Goal: Task Accomplishment & Management: Manage account settings

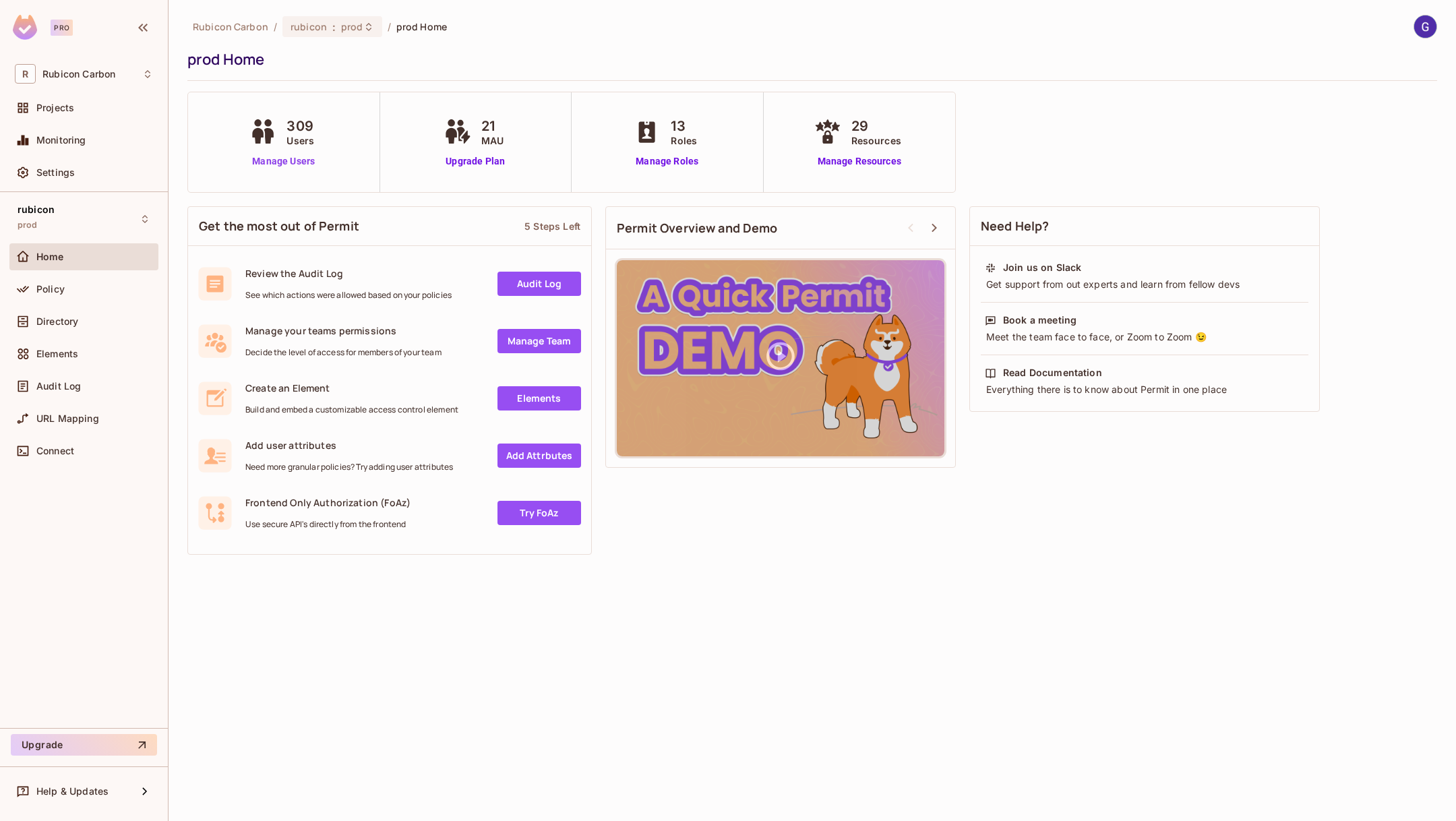
click at [279, 163] on link "Manage Users" at bounding box center [284, 161] width 75 height 14
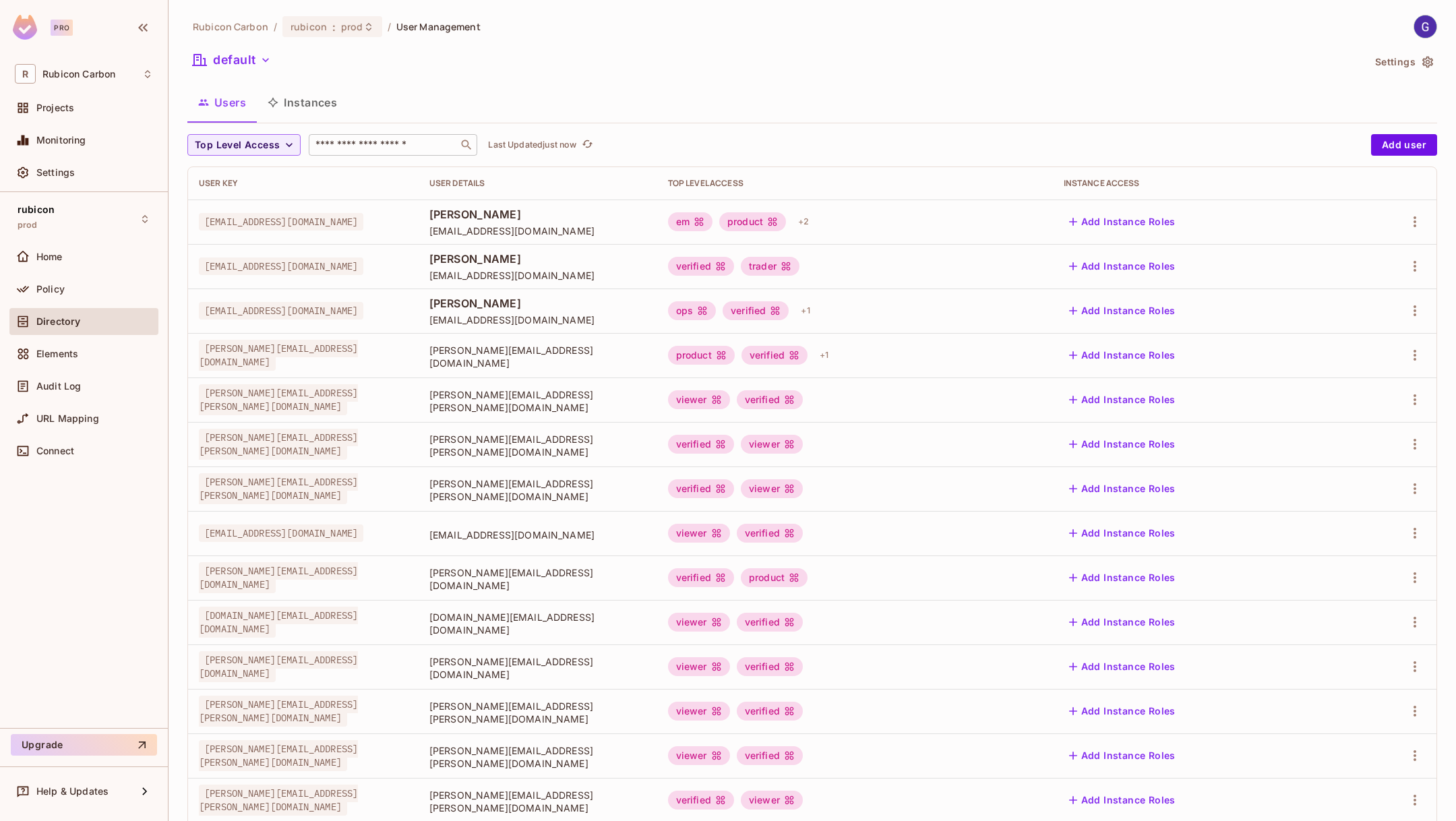
click at [376, 147] on input "text" at bounding box center [384, 145] width 142 height 13
click at [59, 292] on span "Policy" at bounding box center [50, 289] width 28 height 11
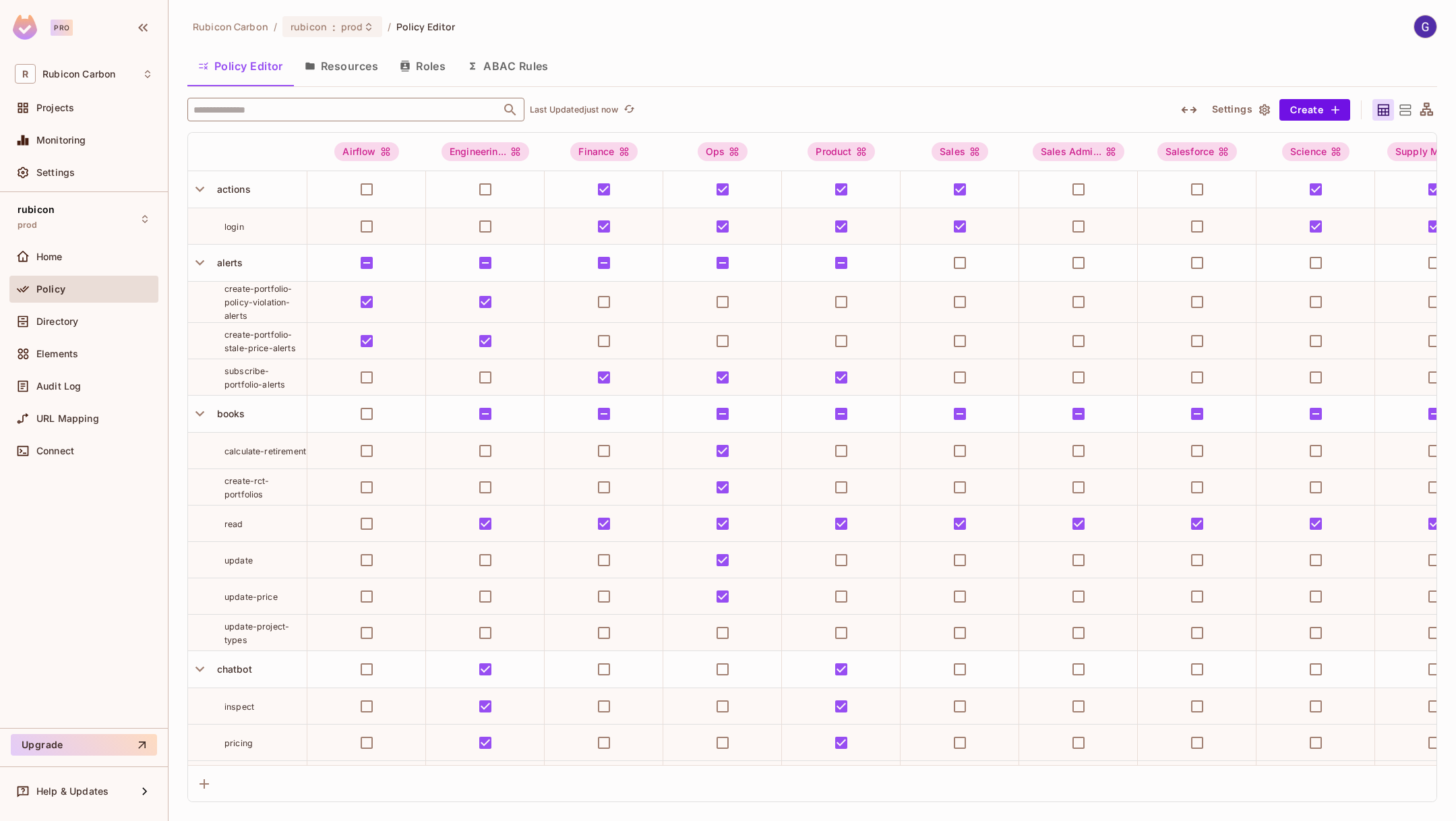
click at [340, 104] on input "text" at bounding box center [343, 110] width 308 height 24
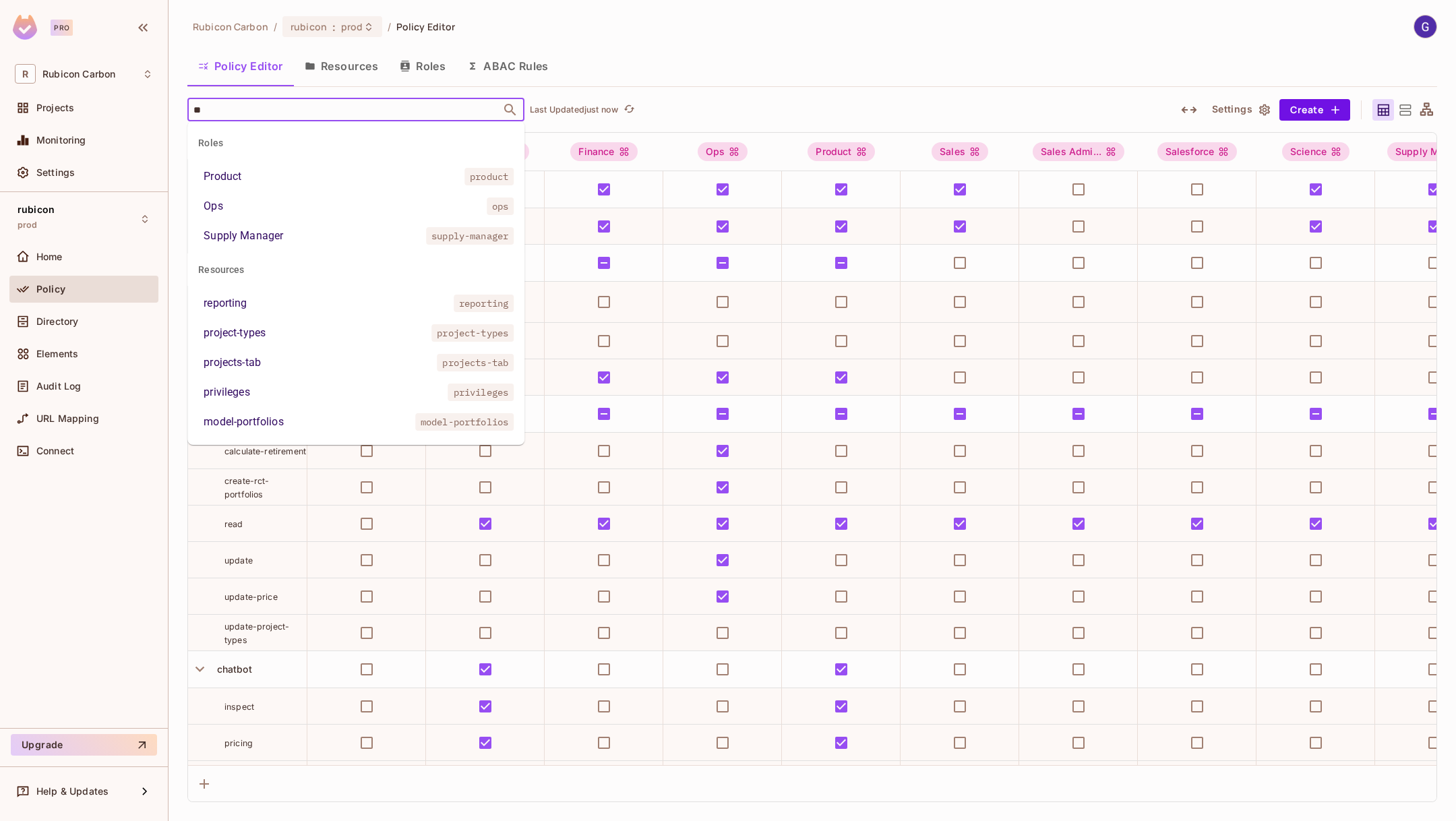
type input "***"
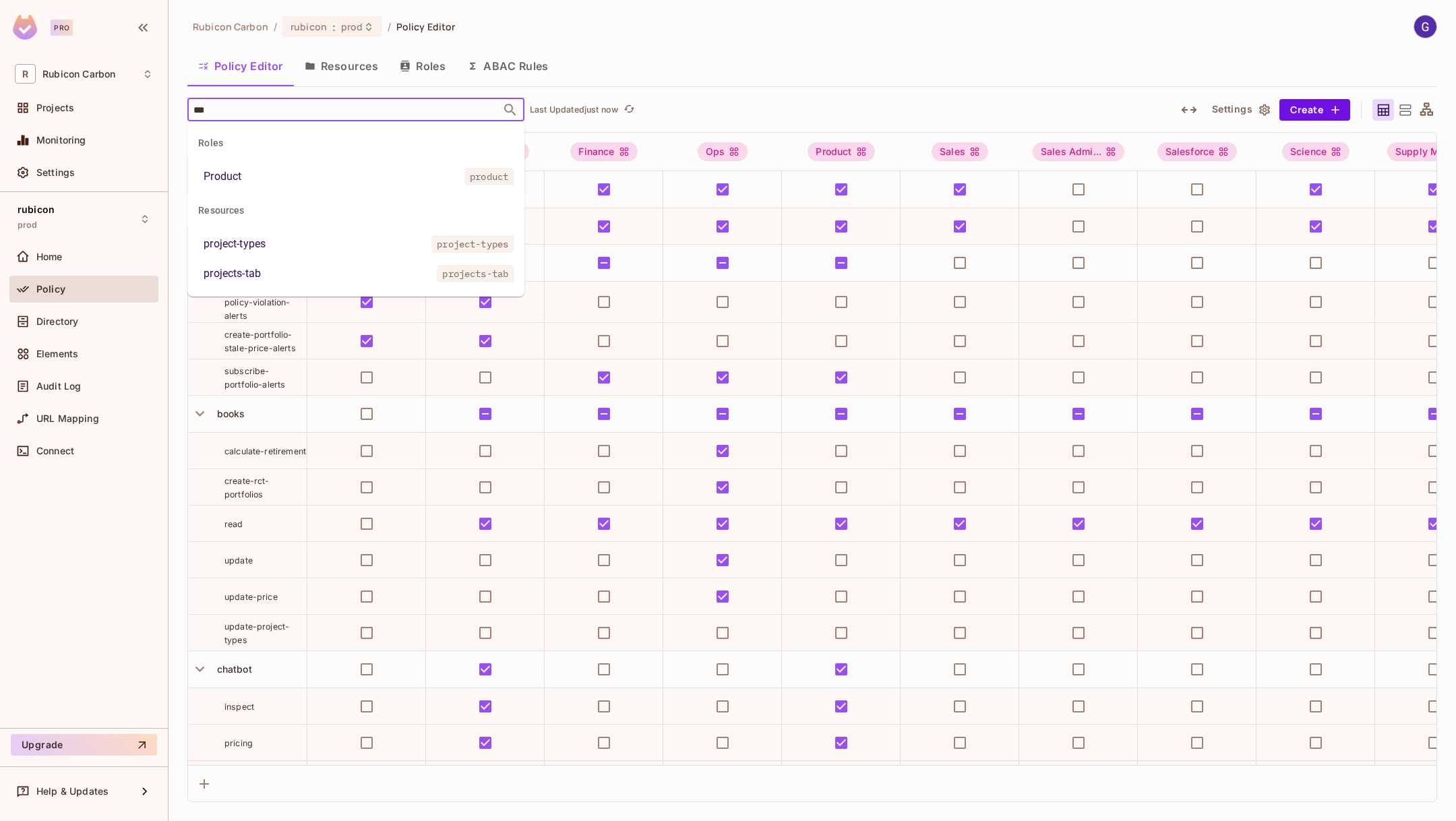
click at [317, 167] on li "Product product" at bounding box center [356, 177] width 337 height 24
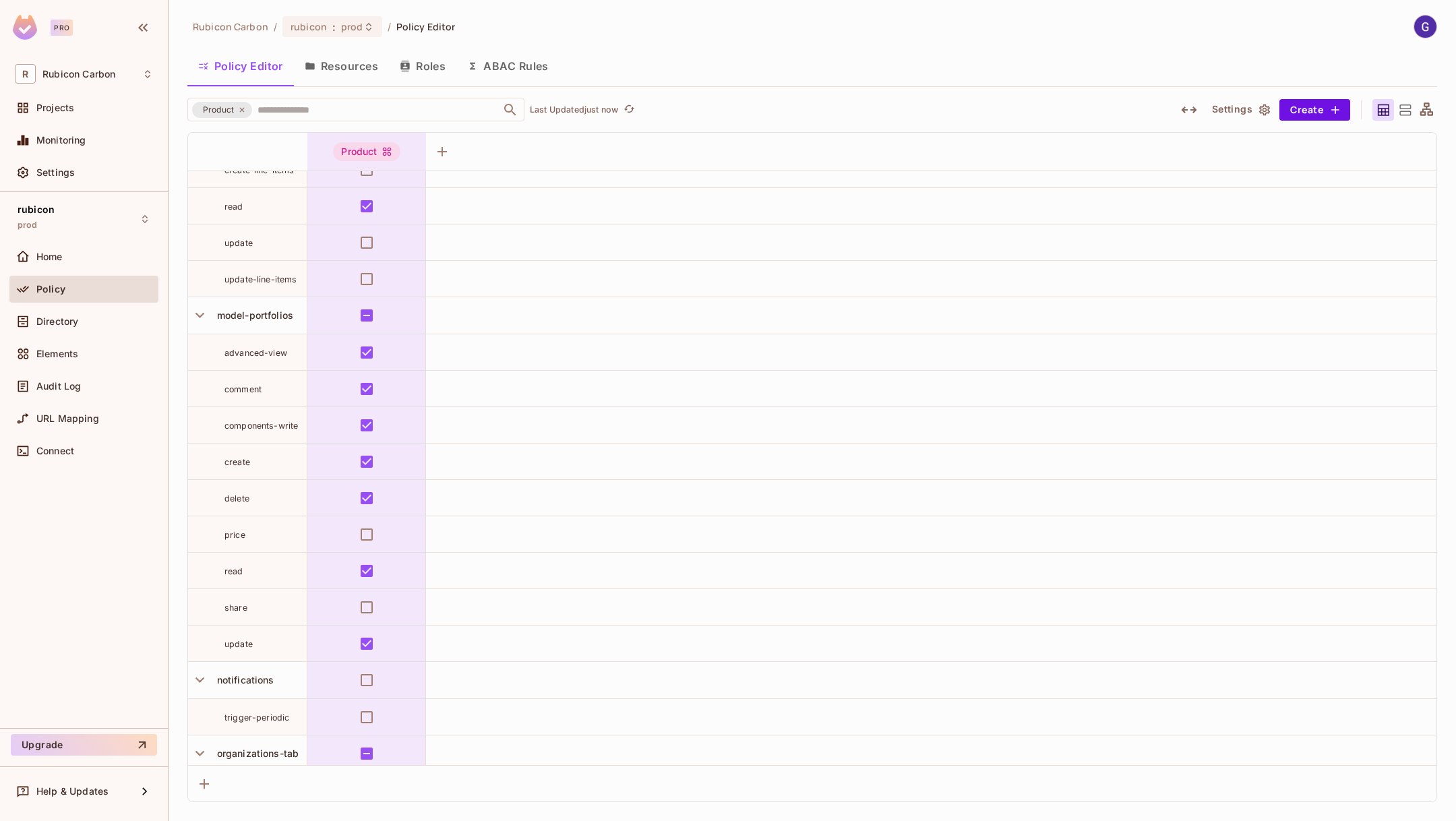
scroll to position [1606, 0]
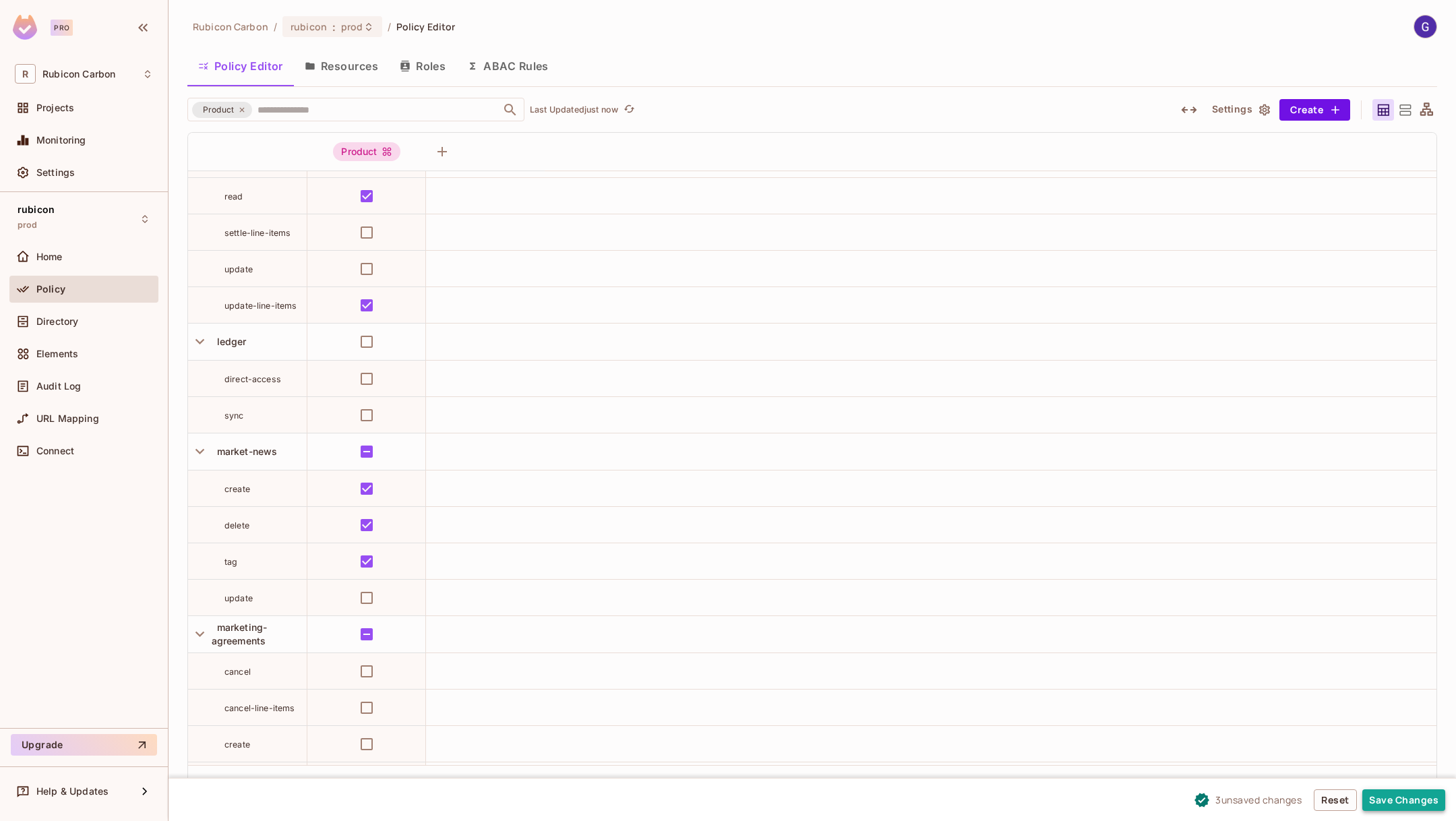
click at [1387, 805] on button "Save Changes" at bounding box center [1403, 800] width 83 height 22
click at [243, 99] on div "Product ​" at bounding box center [356, 110] width 337 height 24
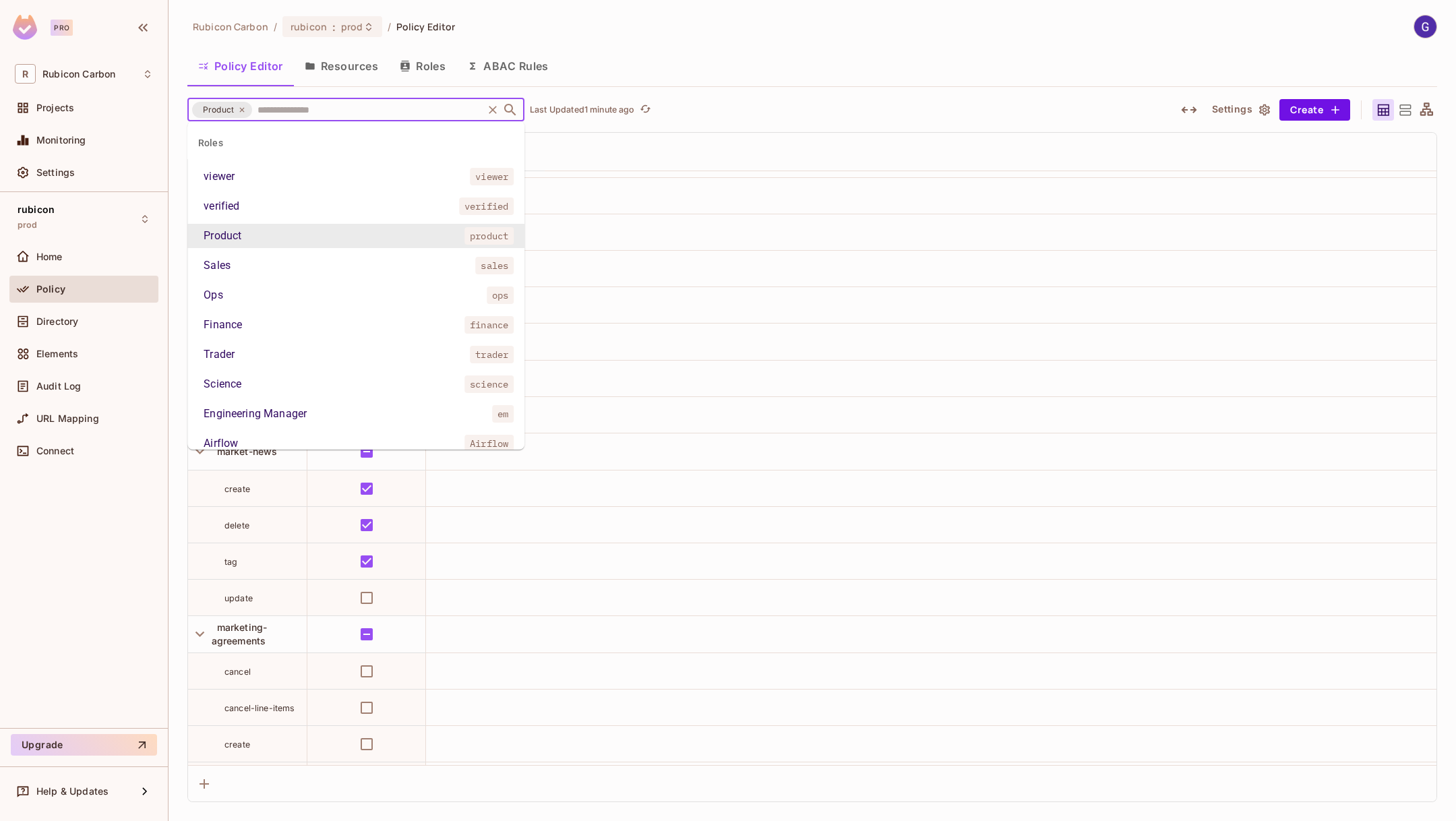
click at [243, 110] on icon at bounding box center [242, 110] width 8 height 8
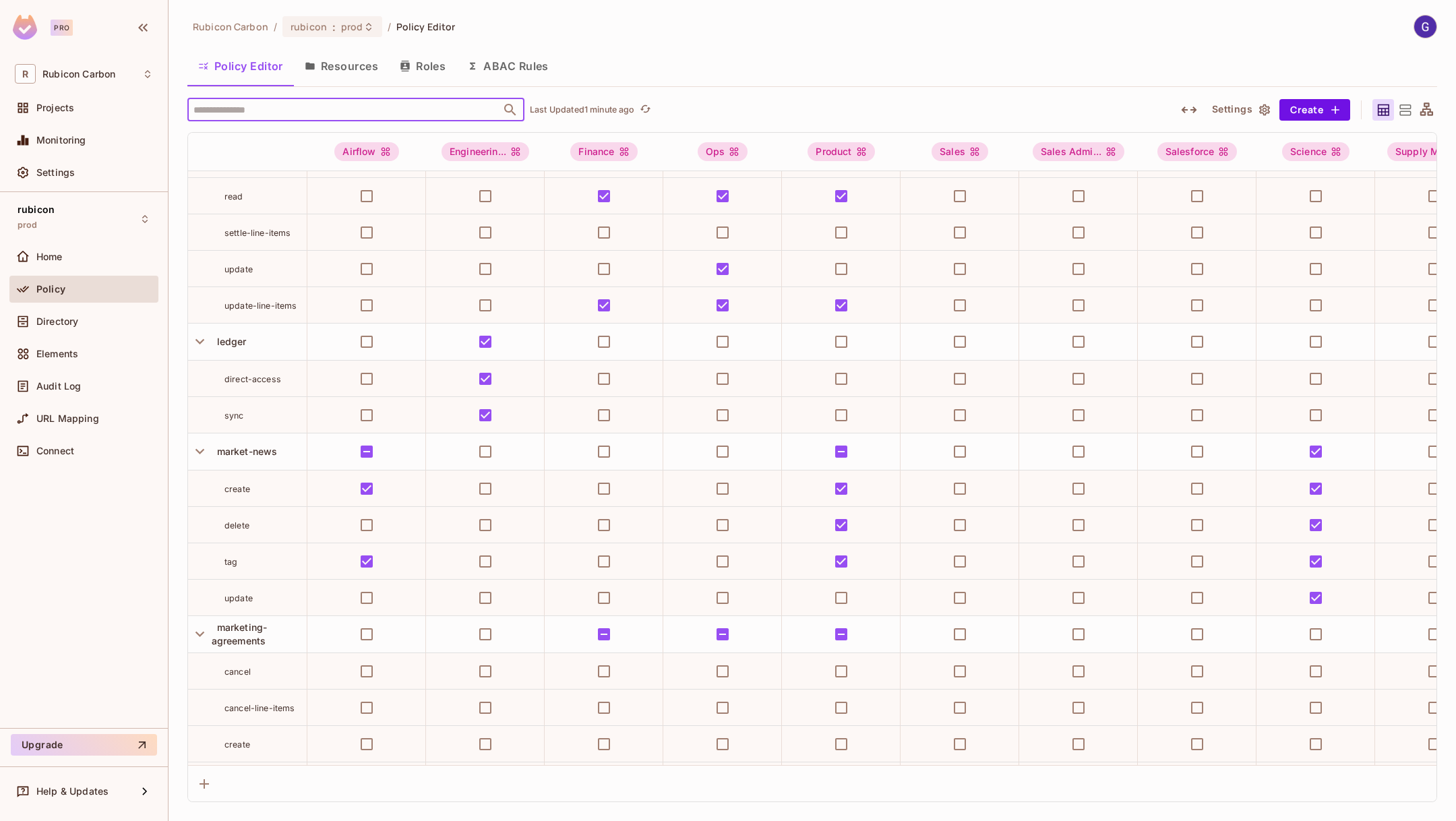
click at [251, 111] on input "text" at bounding box center [343, 110] width 308 height 24
type input "***"
click at [65, 292] on div "Policy" at bounding box center [95, 289] width 117 height 11
click at [63, 256] on span "Home" at bounding box center [49, 257] width 26 height 11
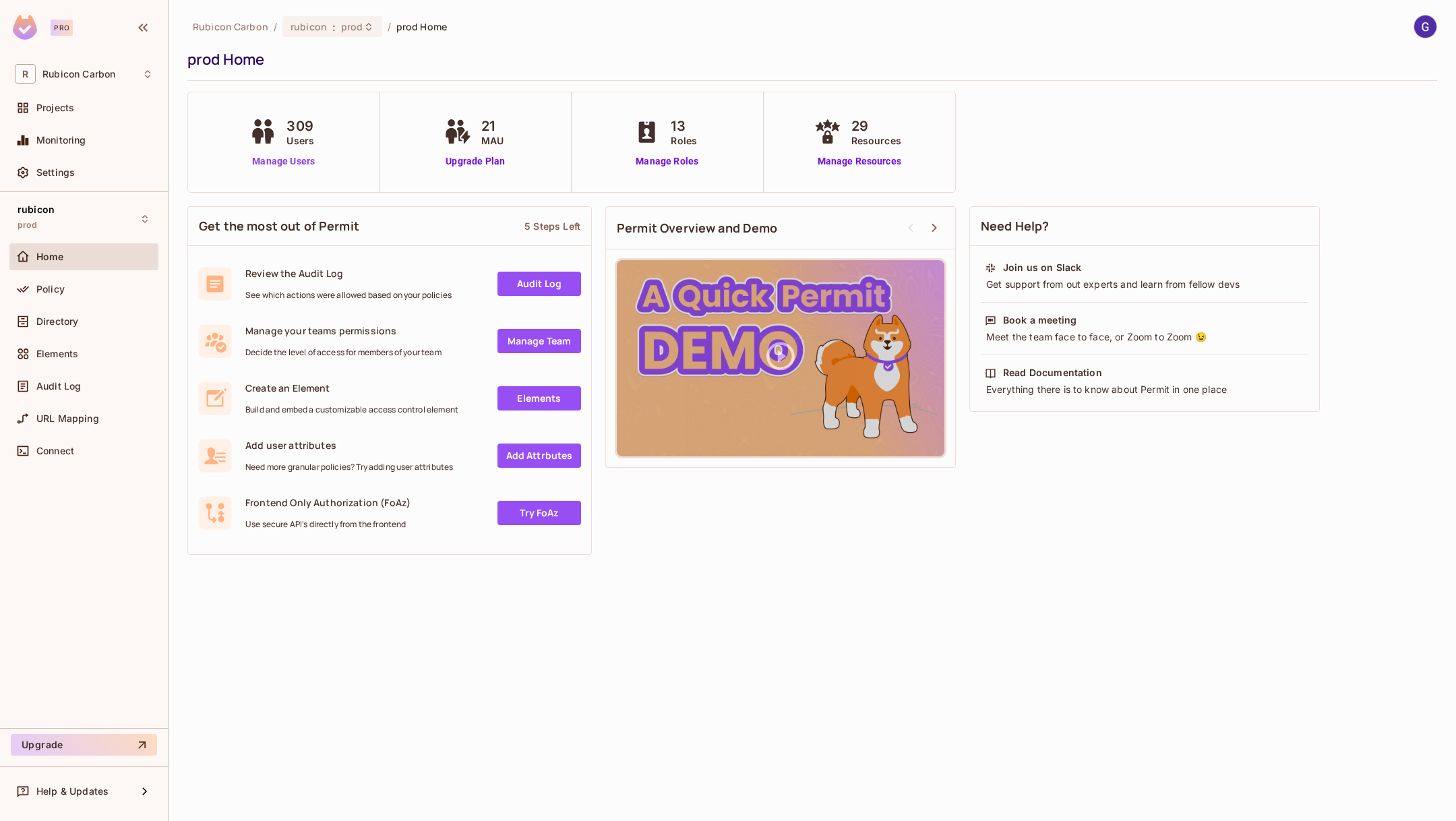
click at [312, 163] on link "Manage Users" at bounding box center [284, 161] width 75 height 14
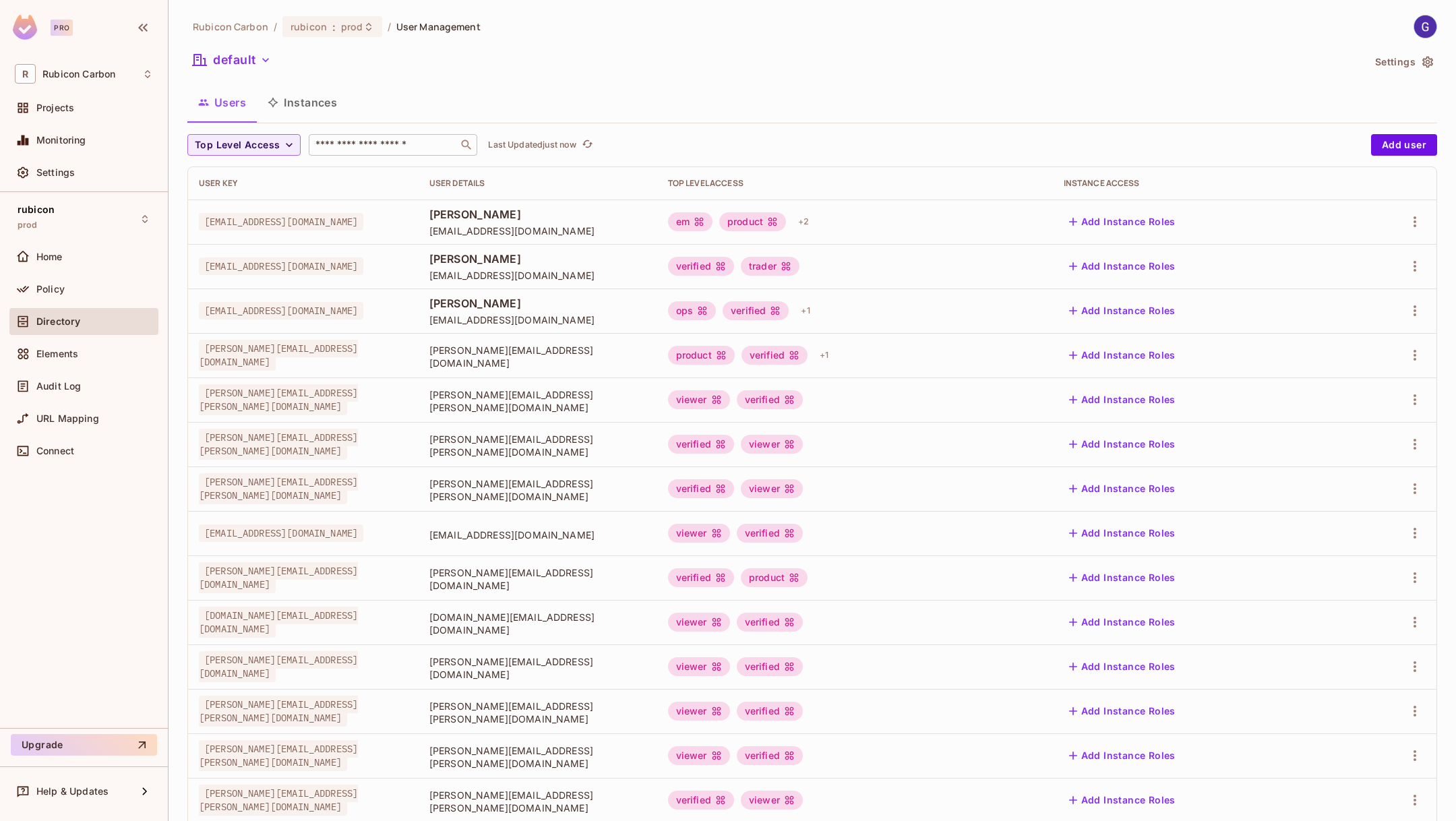
click at [382, 147] on input "text" at bounding box center [384, 145] width 142 height 13
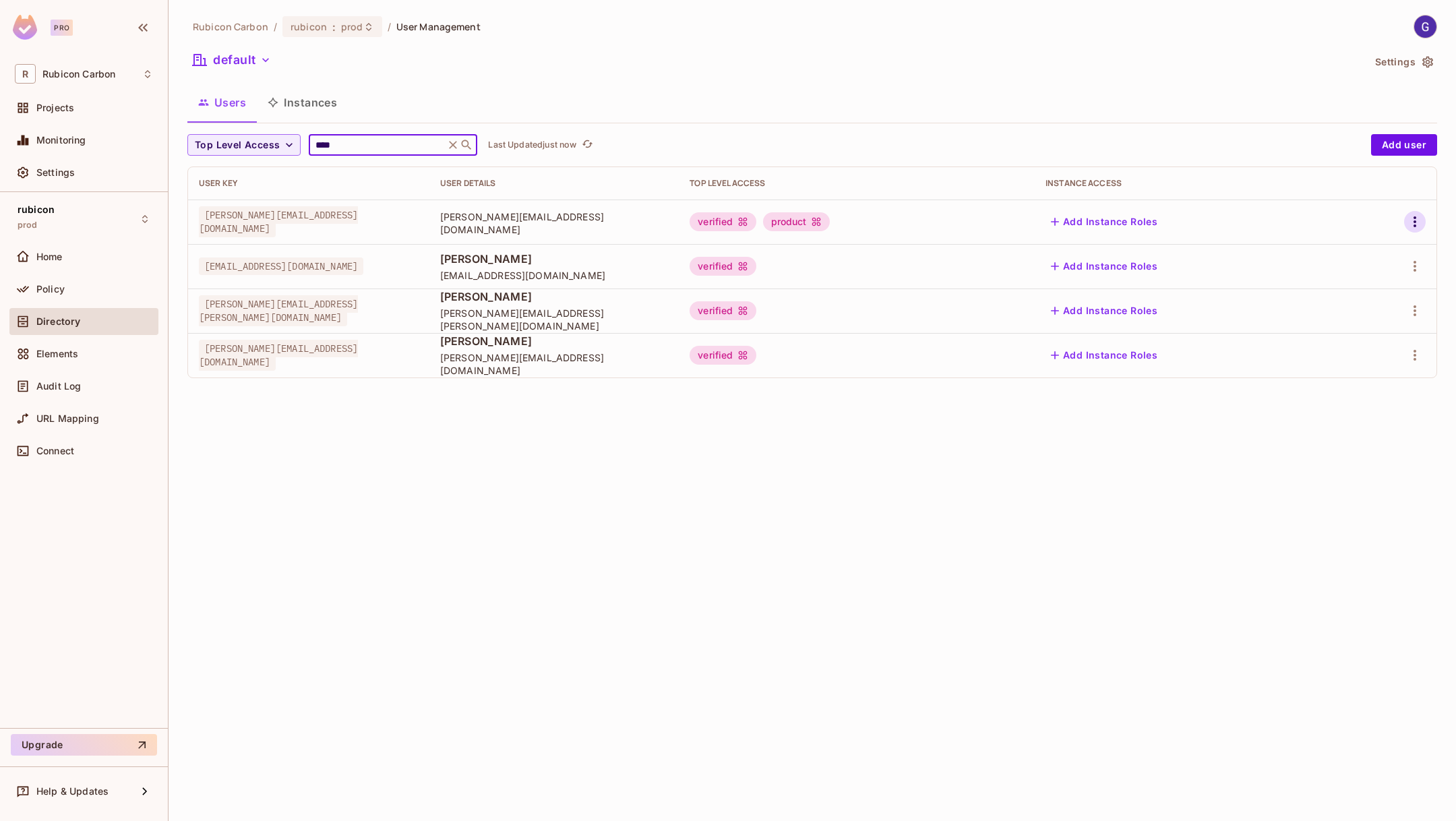
type input "****"
click at [1414, 220] on icon "button" at bounding box center [1414, 221] width 16 height 16
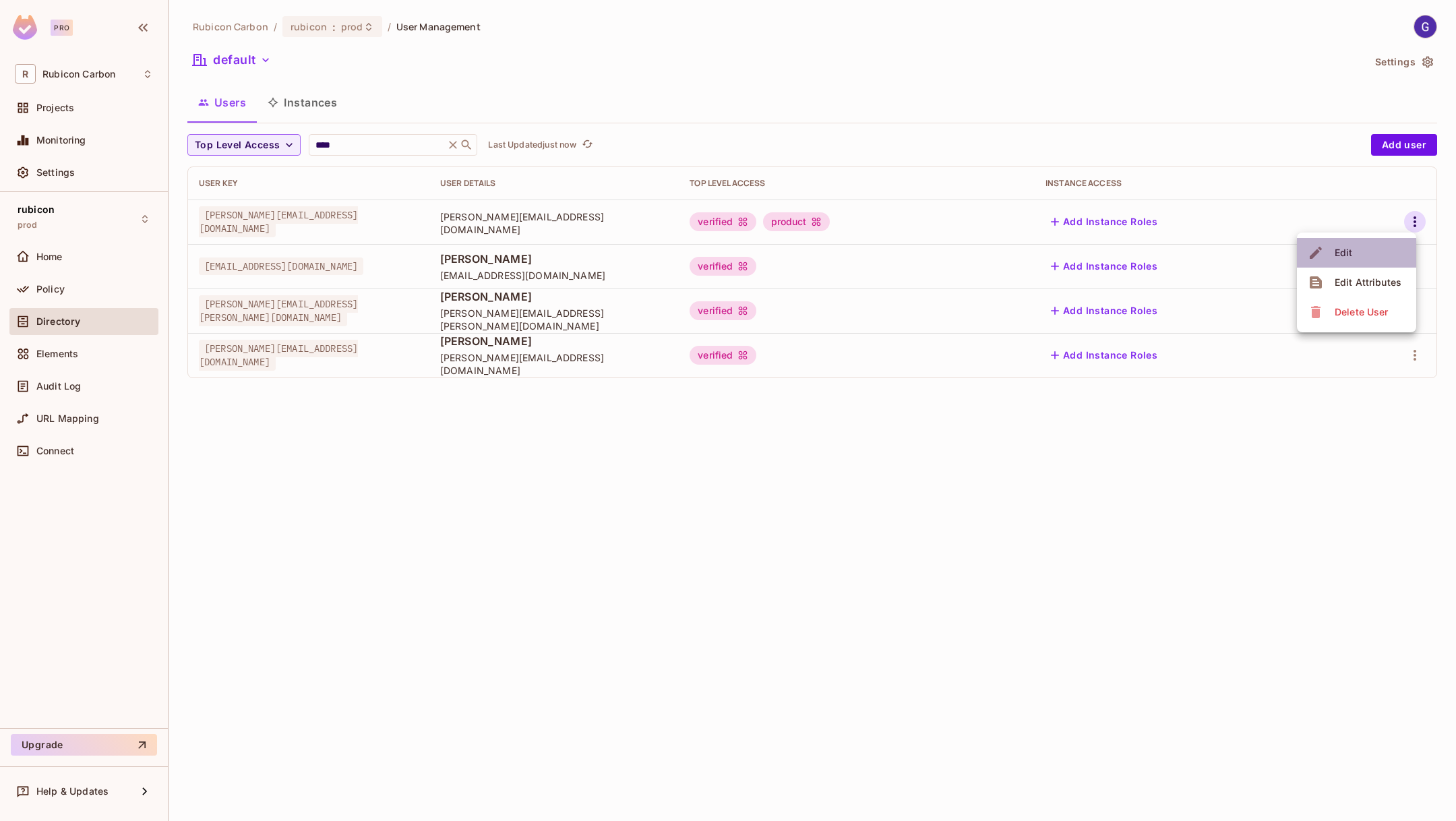
click at [1355, 241] on li "Edit" at bounding box center [1357, 252] width 120 height 30
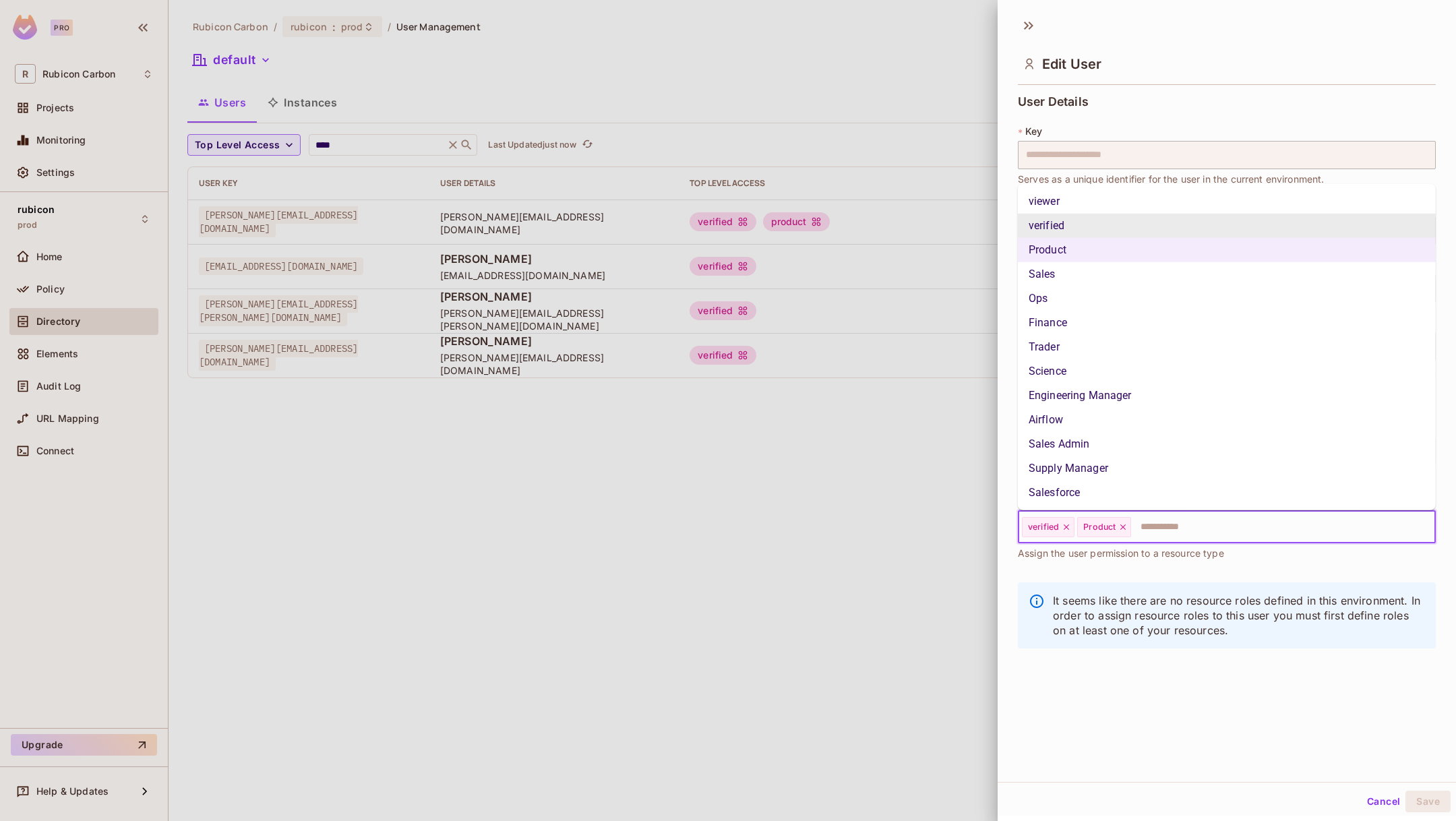
click at [1178, 519] on input "text" at bounding box center [1270, 527] width 277 height 27
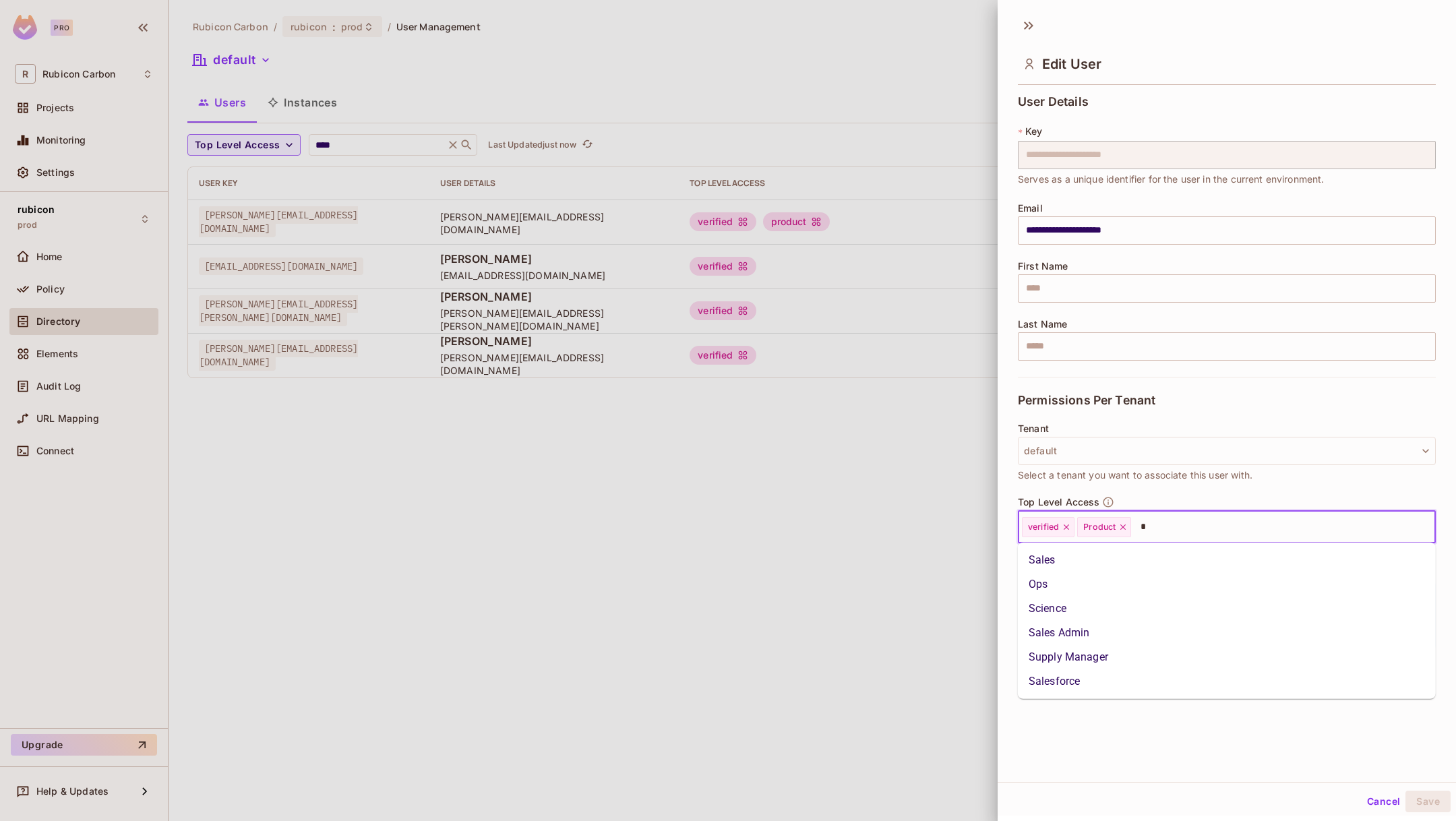
type input "**"
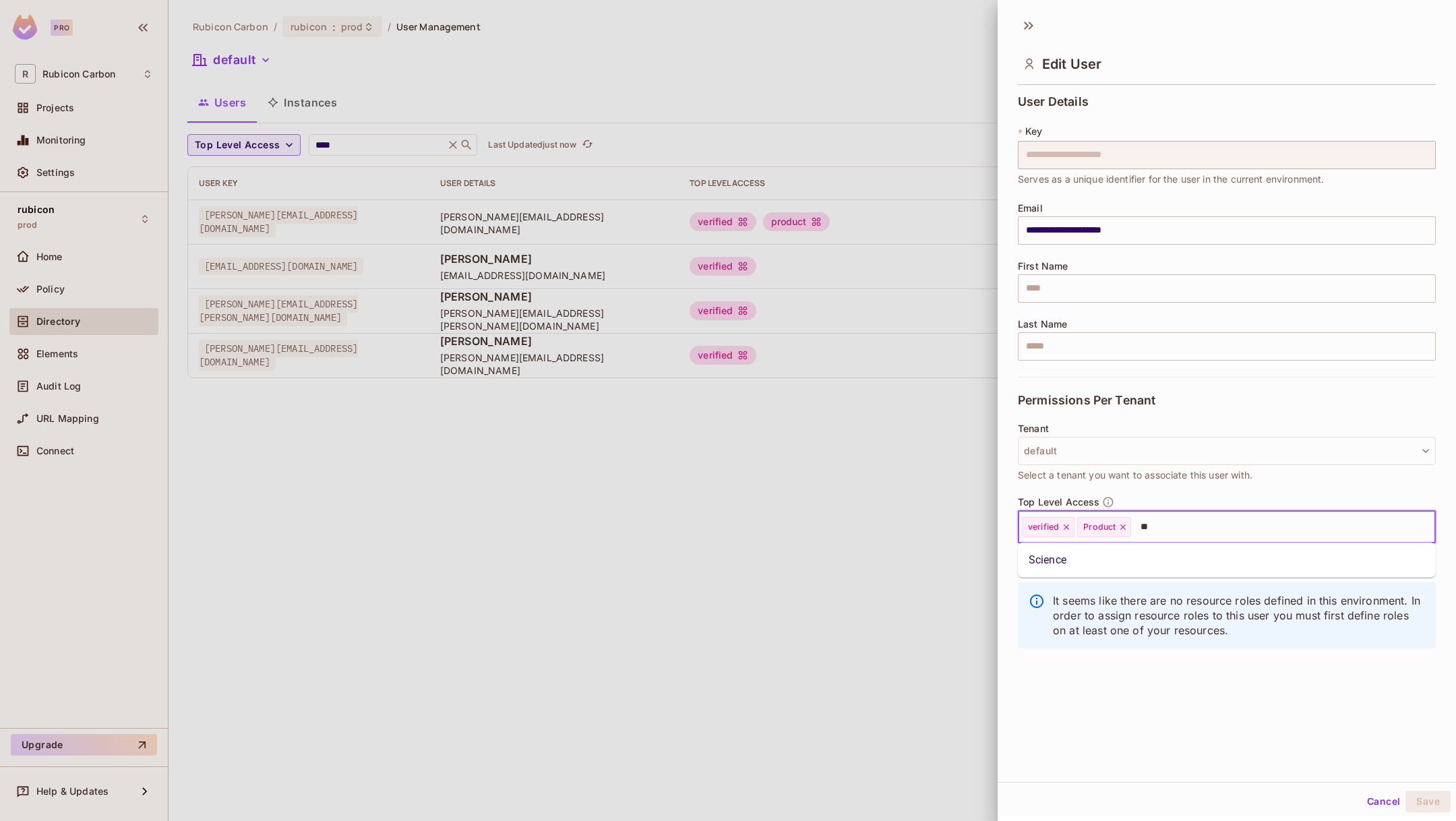
click at [1142, 558] on li "Science" at bounding box center [1226, 560] width 418 height 24
click at [1430, 806] on button "Save" at bounding box center [1428, 802] width 45 height 22
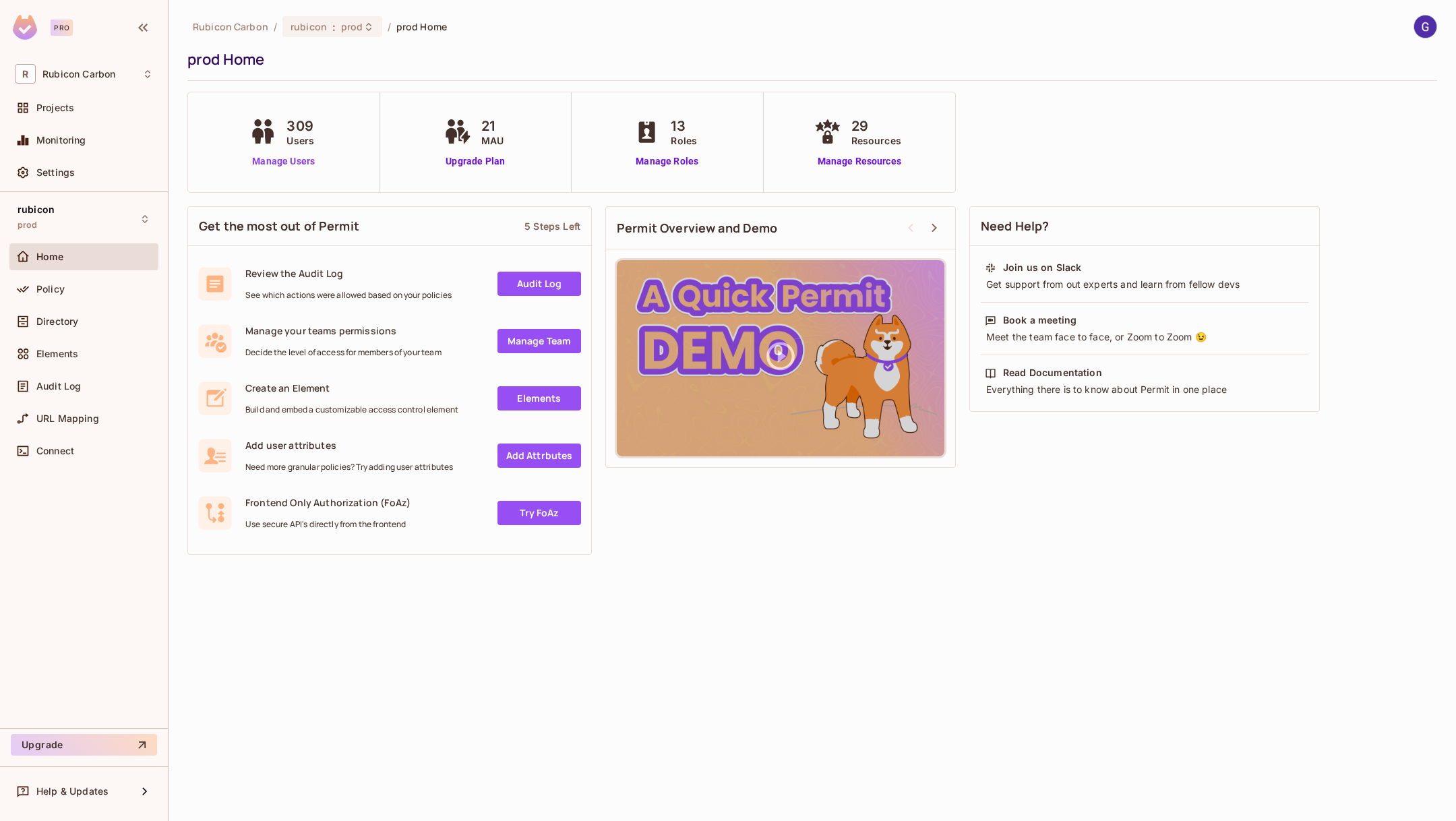
click at [296, 163] on link "Manage Users" at bounding box center [284, 161] width 75 height 14
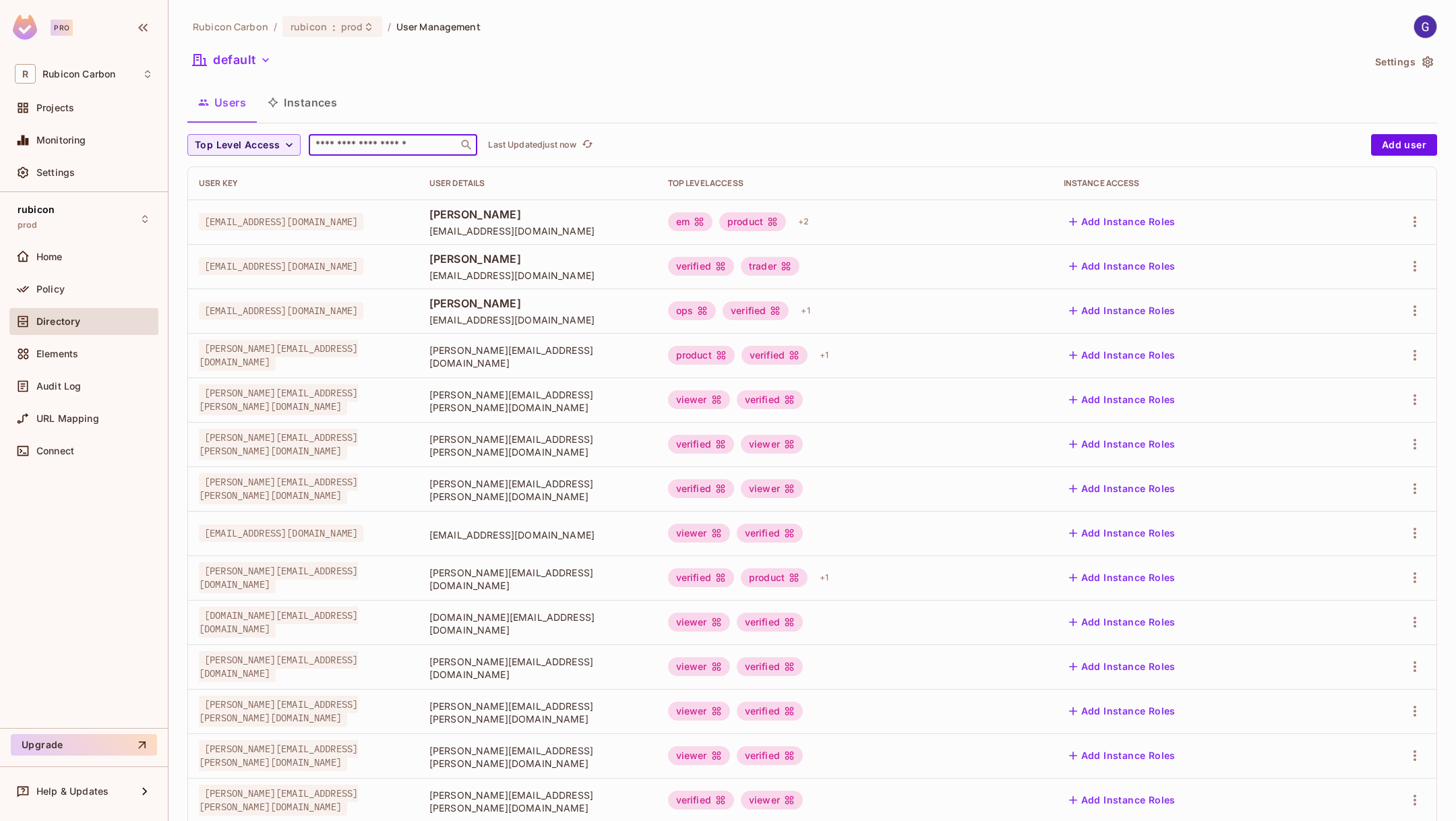
click at [338, 143] on input "text" at bounding box center [384, 145] width 142 height 13
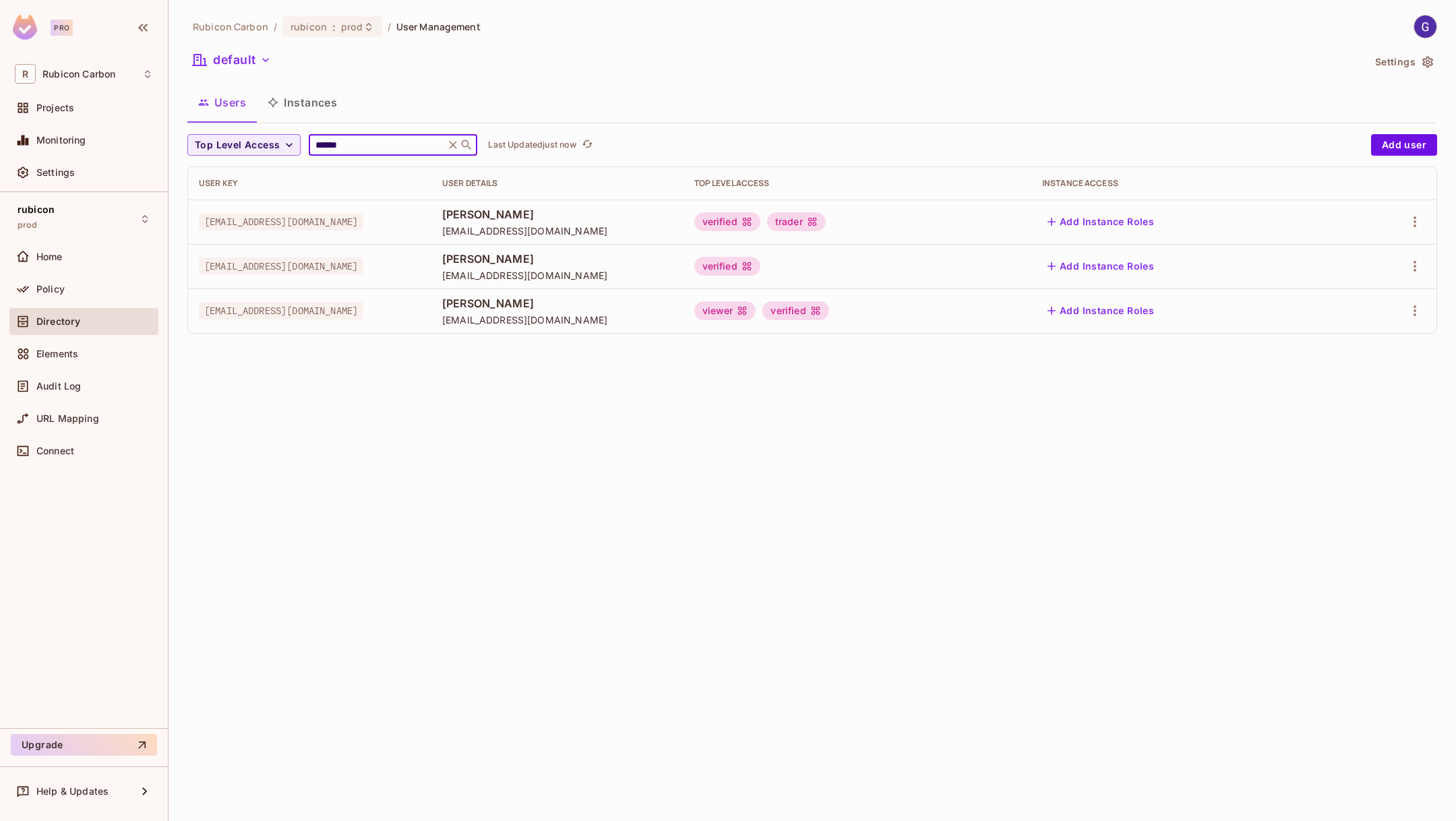
type input "******"
click at [816, 483] on div "Rubicon Carbon / rubicon : prod / User Management default Settings Users Instan…" at bounding box center [812, 410] width 1287 height 821
click at [1412, 213] on icon "button" at bounding box center [1414, 221] width 16 height 16
click at [1363, 251] on li "Edit" at bounding box center [1357, 252] width 120 height 30
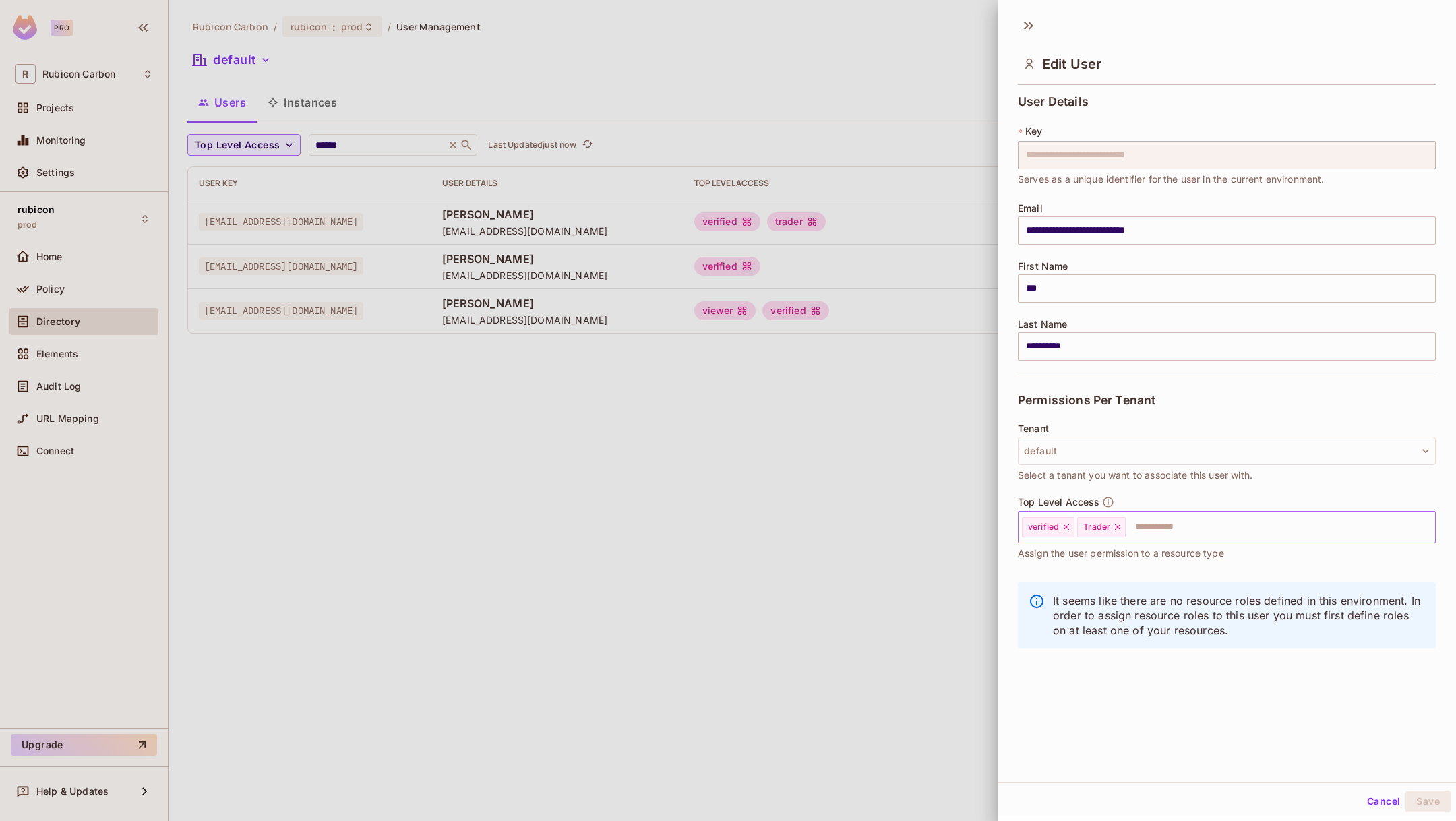
click at [1111, 519] on div "Trader" at bounding box center [1102, 527] width 49 height 20
type input "**"
click at [1093, 558] on li "Science" at bounding box center [1226, 560] width 418 height 24
click at [1114, 526] on icon at bounding box center [1118, 528] width 10 height 10
click at [1425, 805] on button "Save" at bounding box center [1428, 802] width 45 height 22
